Goal: Information Seeking & Learning: Learn about a topic

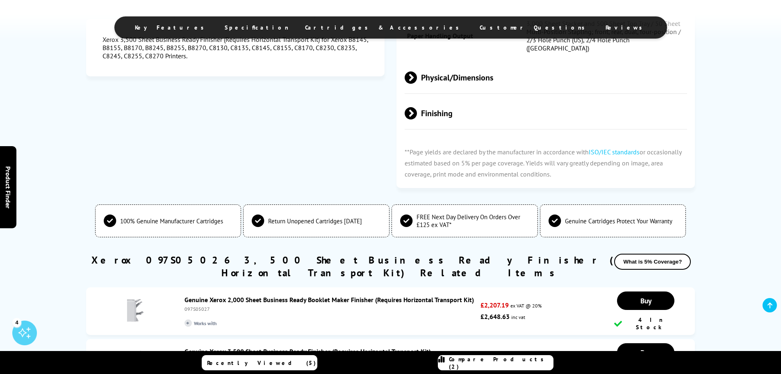
scroll to position [533, 0]
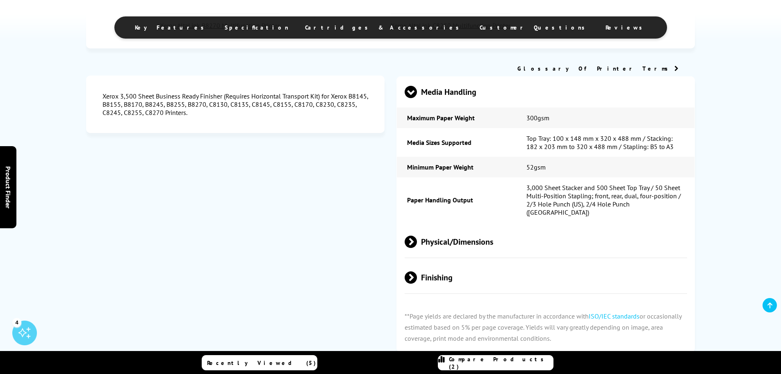
click at [403, 268] on div "Finishing" at bounding box center [546, 278] width 298 height 32
click at [417, 271] on span at bounding box center [417, 277] width 0 height 12
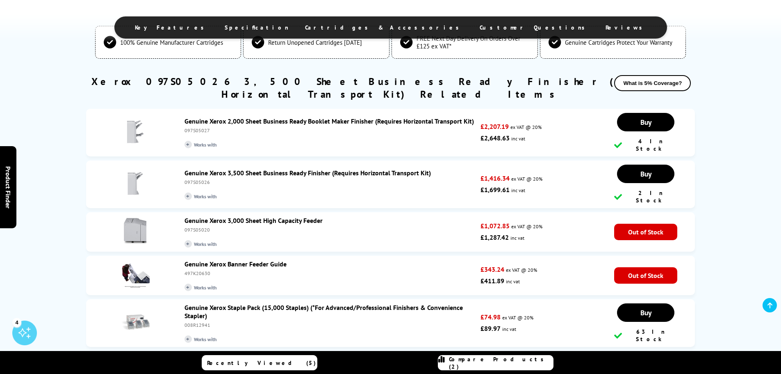
scroll to position [861, 0]
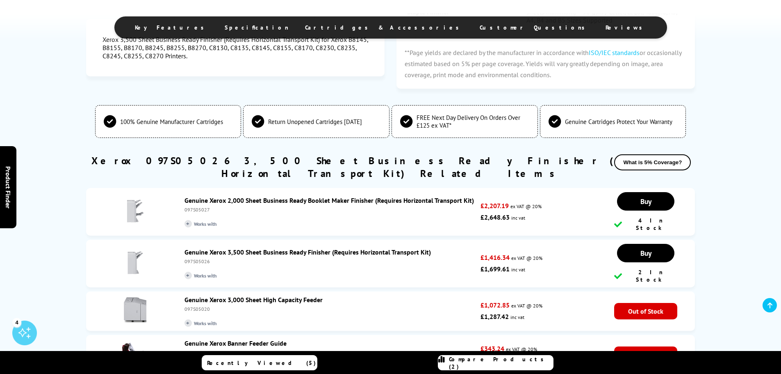
click at [216, 248] on link "Genuine Xerox 3,500 Sheet Business Ready Finisher (Requires Horizontal Transpor…" at bounding box center [308, 252] width 246 height 8
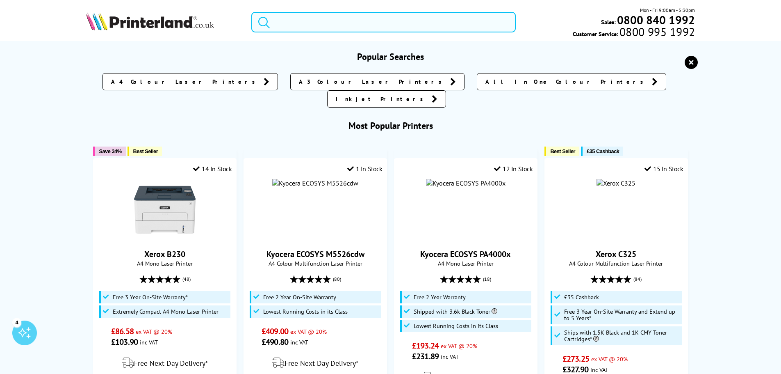
click at [342, 26] on input "search" at bounding box center [383, 22] width 264 height 21
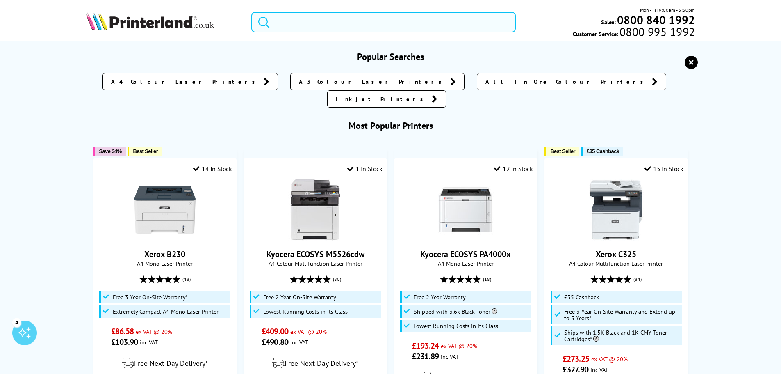
type input "7"
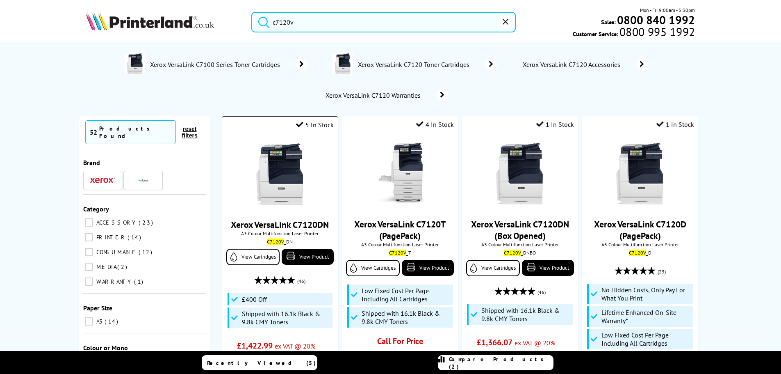
type input "c7120v"
click at [288, 173] on img at bounding box center [280, 174] width 62 height 62
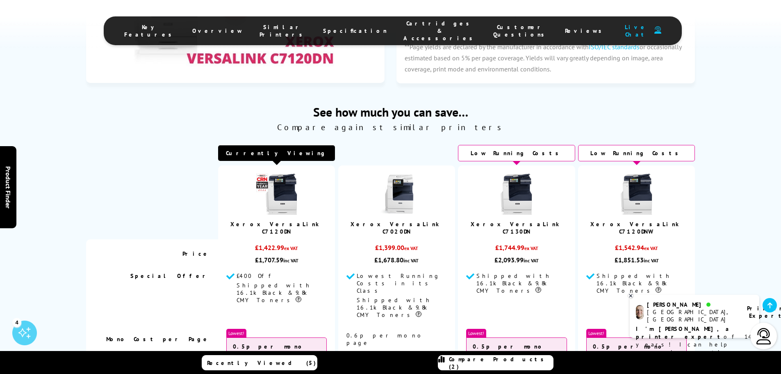
scroll to position [3695, 0]
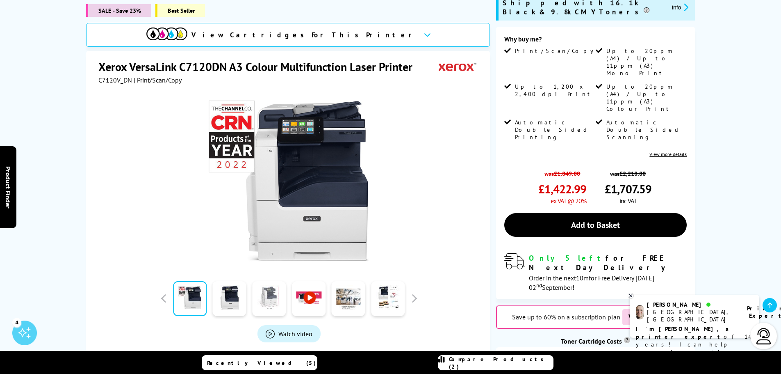
scroll to position [169, 0]
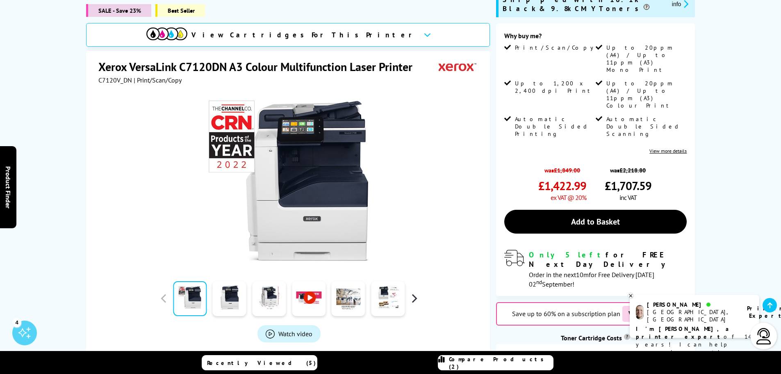
click at [418, 292] on button "button" at bounding box center [414, 298] width 12 height 12
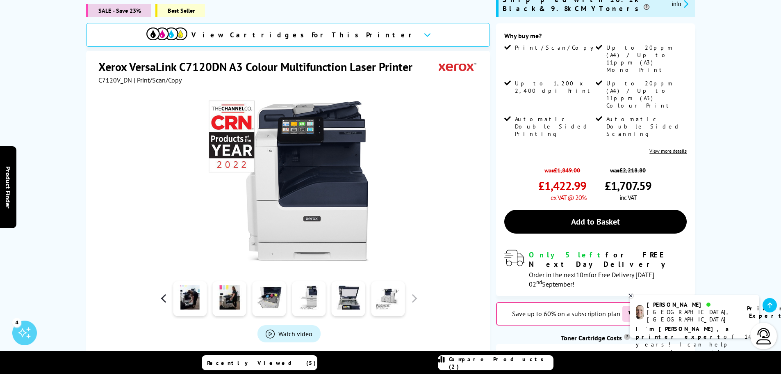
click at [164, 292] on button "button" at bounding box center [164, 298] width 12 height 12
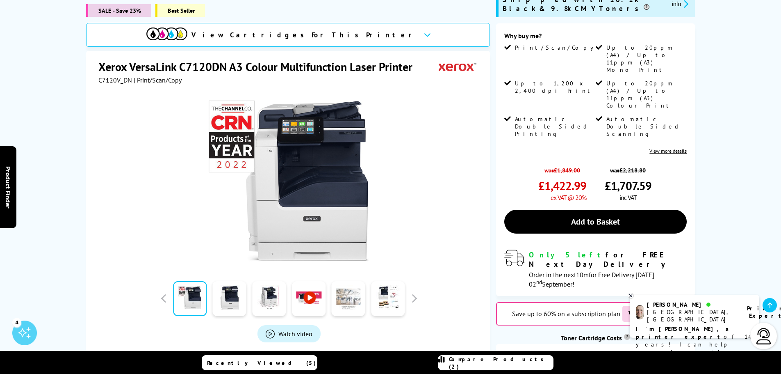
click at [347, 281] on link at bounding box center [349, 298] width 34 height 35
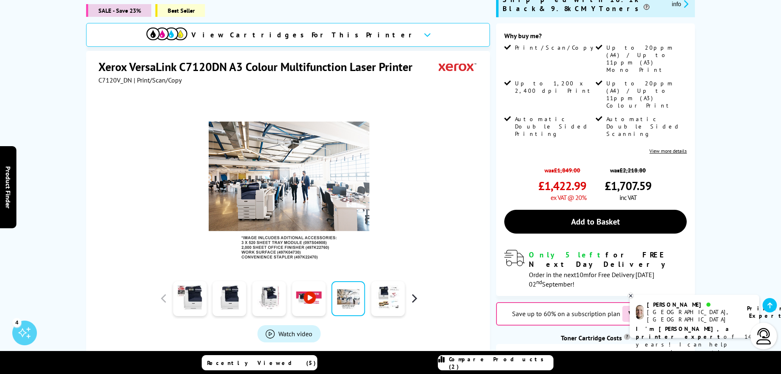
click at [416, 292] on button "button" at bounding box center [414, 298] width 12 height 12
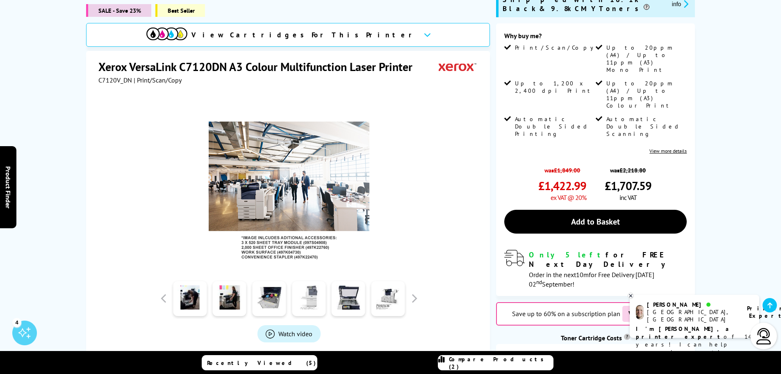
click at [301, 281] on link at bounding box center [309, 298] width 34 height 35
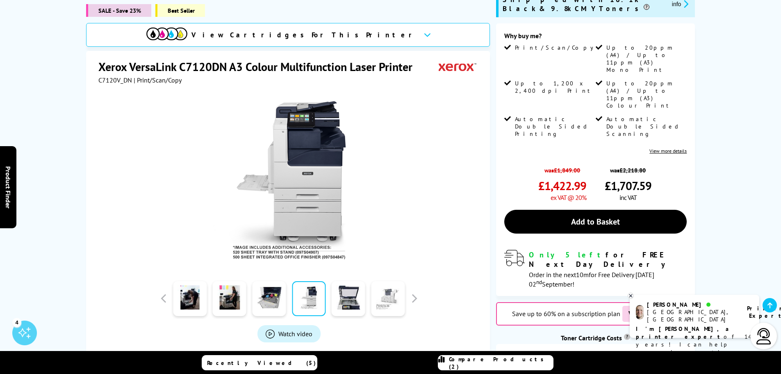
click at [395, 281] on link at bounding box center [388, 298] width 34 height 35
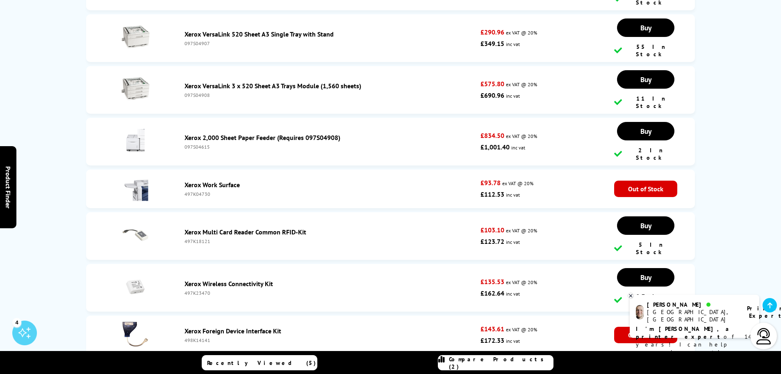
scroll to position [4057, 0]
